Goal: Information Seeking & Learning: Learn about a topic

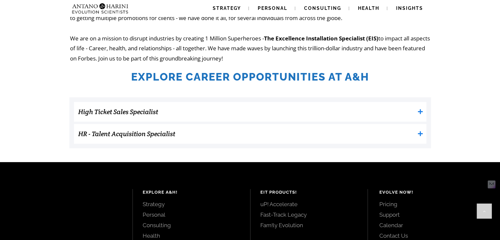
scroll to position [169, 0]
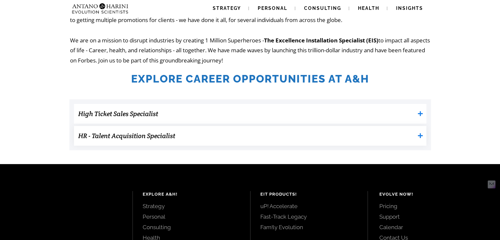
click at [419, 136] on icon at bounding box center [420, 135] width 5 height 5
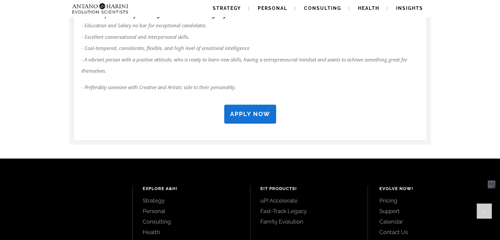
scroll to position [625, 0]
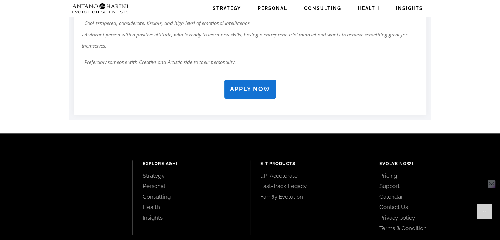
click at [244, 92] on link "APPLY NOW" at bounding box center [250, 89] width 52 height 19
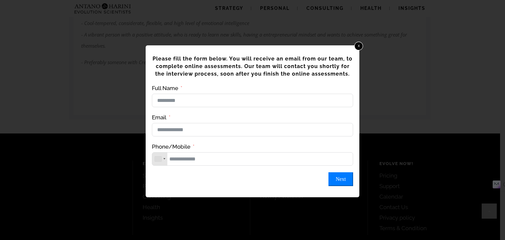
click at [359, 47] on link "x" at bounding box center [359, 46] width 9 height 9
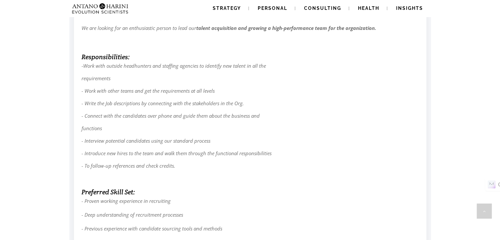
scroll to position [341, 0]
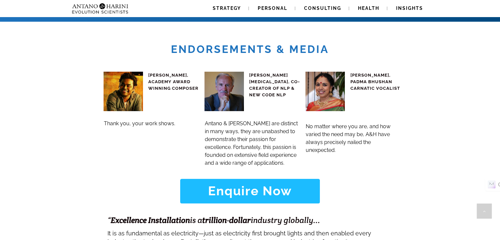
scroll to position [2821, 0]
